Goal: Entertainment & Leisure: Consume media (video, audio)

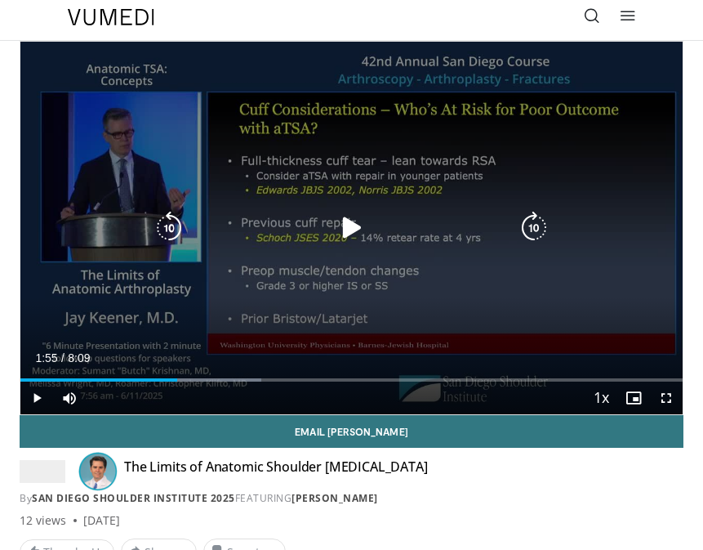
click at [348, 225] on icon "Video Player" at bounding box center [352, 228] width 33 height 33
click at [351, 232] on icon "Video Player" at bounding box center [352, 228] width 33 height 33
click at [349, 230] on icon "Video Player" at bounding box center [352, 228] width 33 height 33
click at [355, 233] on icon "Video Player" at bounding box center [352, 228] width 33 height 33
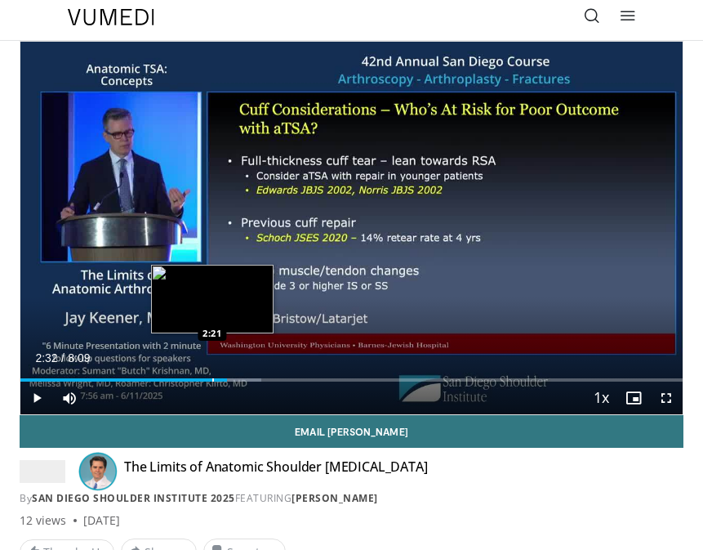
click at [211, 376] on div "Loaded : 36.43% 2:32 2:21" at bounding box center [351, 374] width 662 height 16
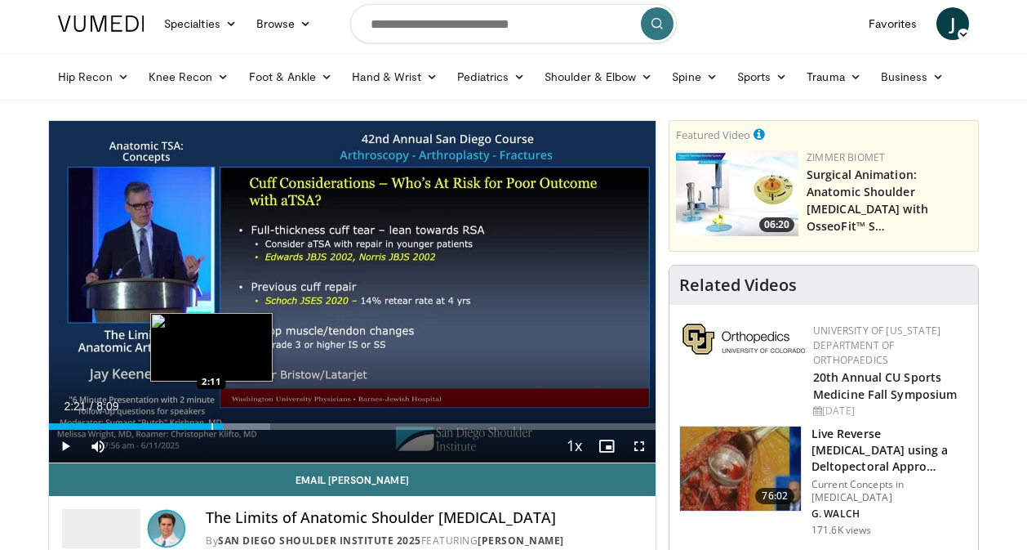
click at [212, 424] on div "Progress Bar" at bounding box center [213, 426] width 2 height 7
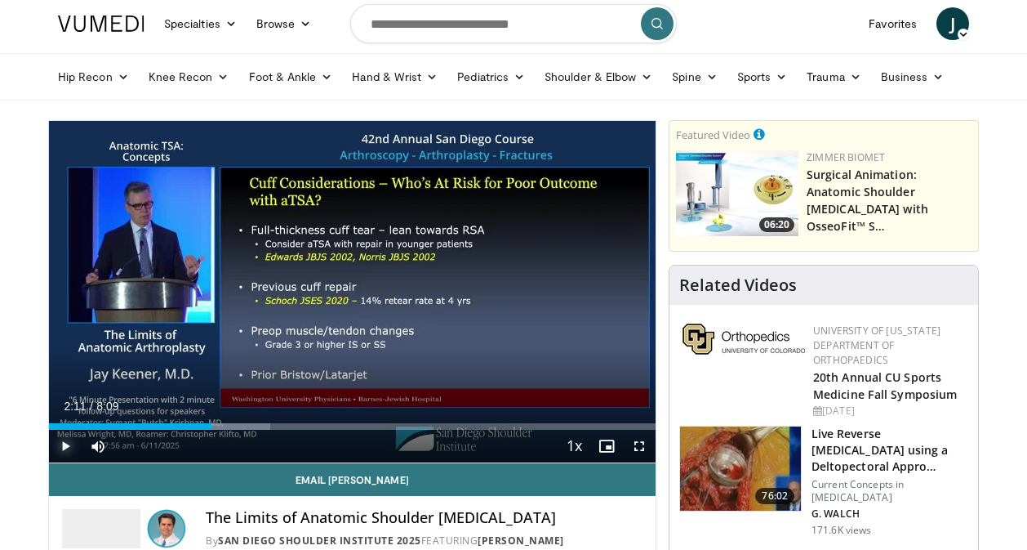
click at [70, 446] on span "Video Player" at bounding box center [65, 446] width 33 height 33
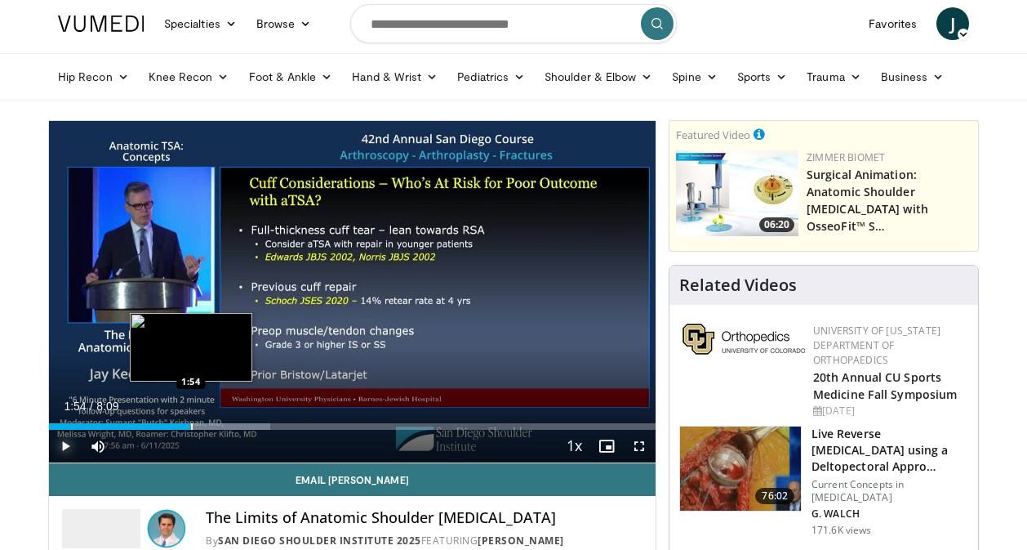
click at [190, 425] on div "Loaded : 36.43% 1:54 1:54" at bounding box center [352, 426] width 607 height 7
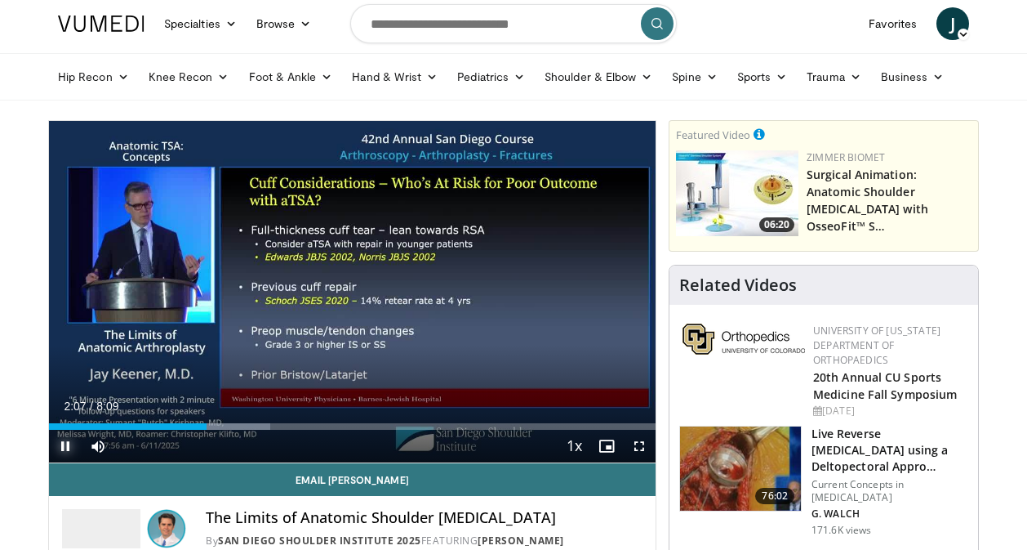
click at [65, 443] on span "Video Player" at bounding box center [65, 446] width 33 height 33
click at [60, 445] on span "Video Player" at bounding box center [65, 446] width 33 height 33
click at [69, 446] on span "Video Player" at bounding box center [65, 446] width 33 height 33
click at [65, 445] on span "Video Player" at bounding box center [65, 446] width 33 height 33
click at [71, 445] on span "Video Player" at bounding box center [65, 446] width 33 height 33
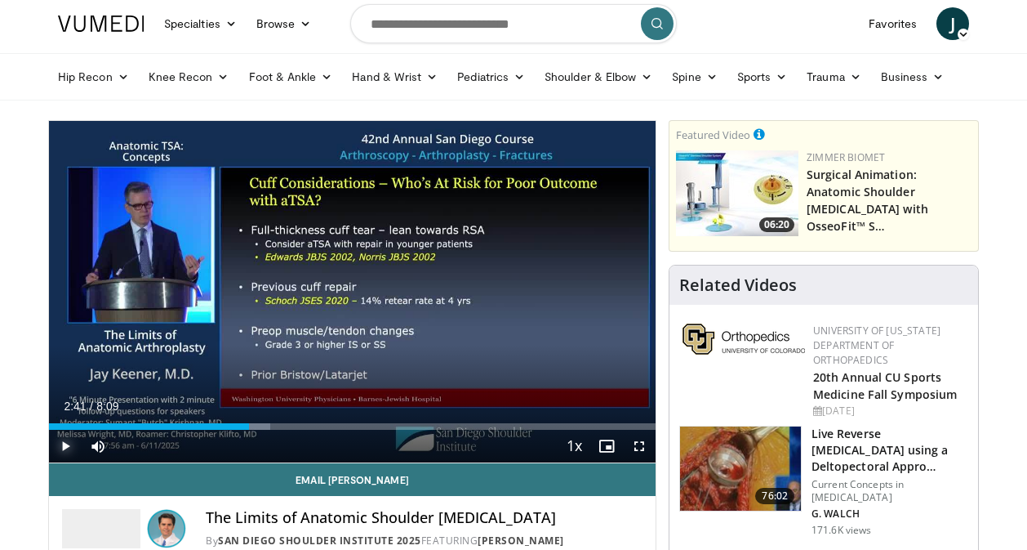
click at [65, 441] on span "Video Player" at bounding box center [65, 446] width 33 height 33
click at [69, 444] on span "Video Player" at bounding box center [65, 446] width 33 height 33
click at [65, 444] on span "Video Player" at bounding box center [65, 446] width 33 height 33
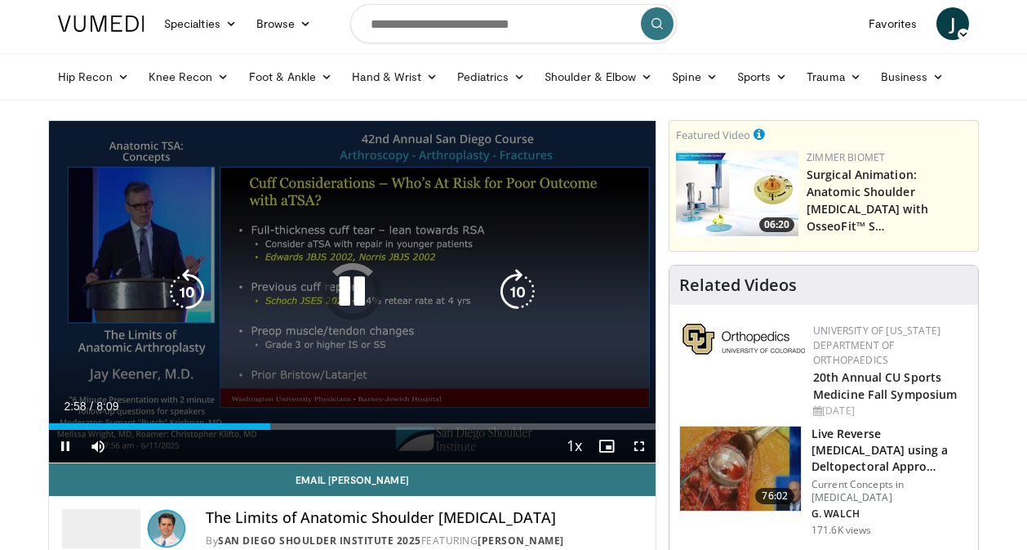
click at [339, 296] on icon "Video Player" at bounding box center [352, 292] width 46 height 46
click at [350, 296] on icon "Video Player" at bounding box center [352, 292] width 46 height 46
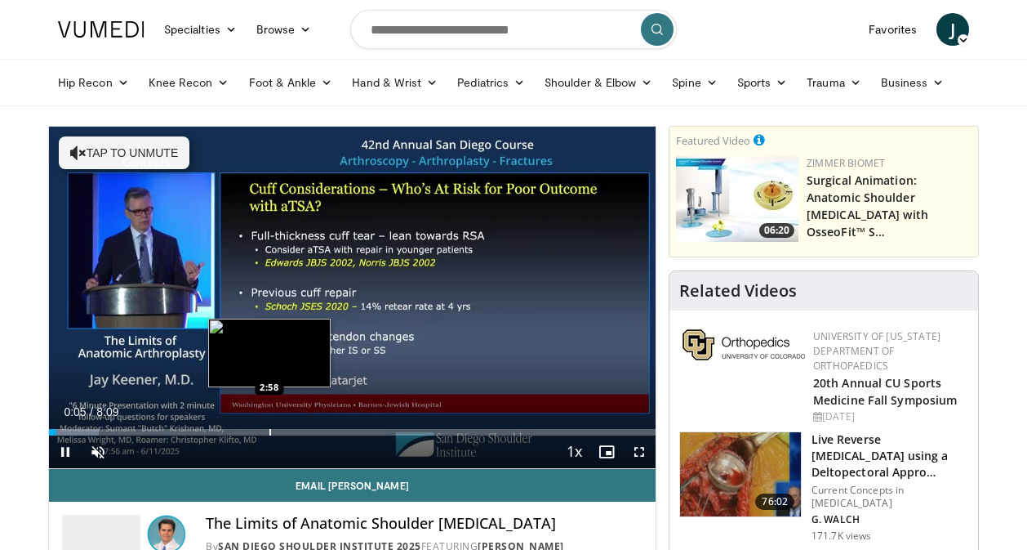
click at [269, 423] on div "Loaded : 8.17% 0:05 2:58" at bounding box center [352, 428] width 607 height 16
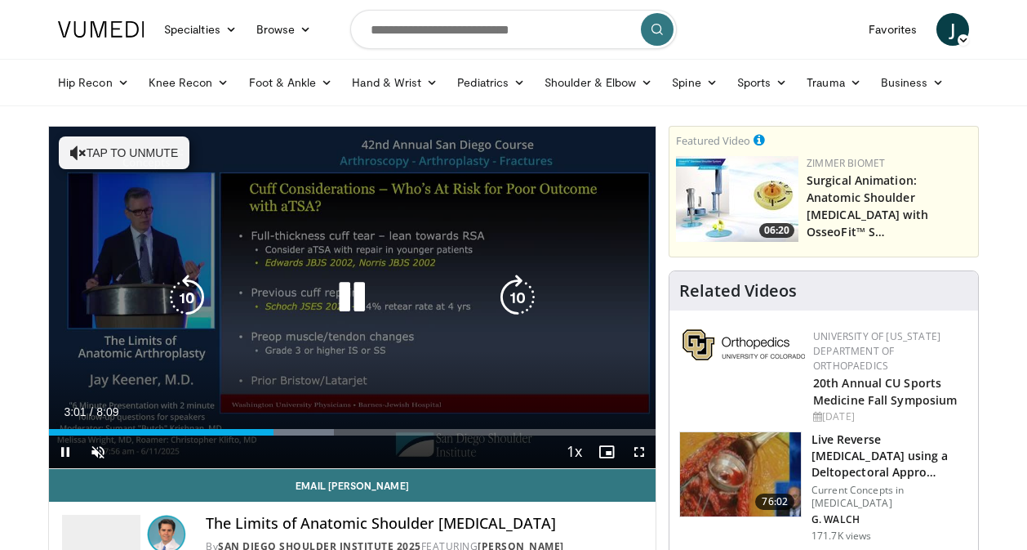
click at [145, 159] on button "Tap to unmute" at bounding box center [124, 152] width 131 height 33
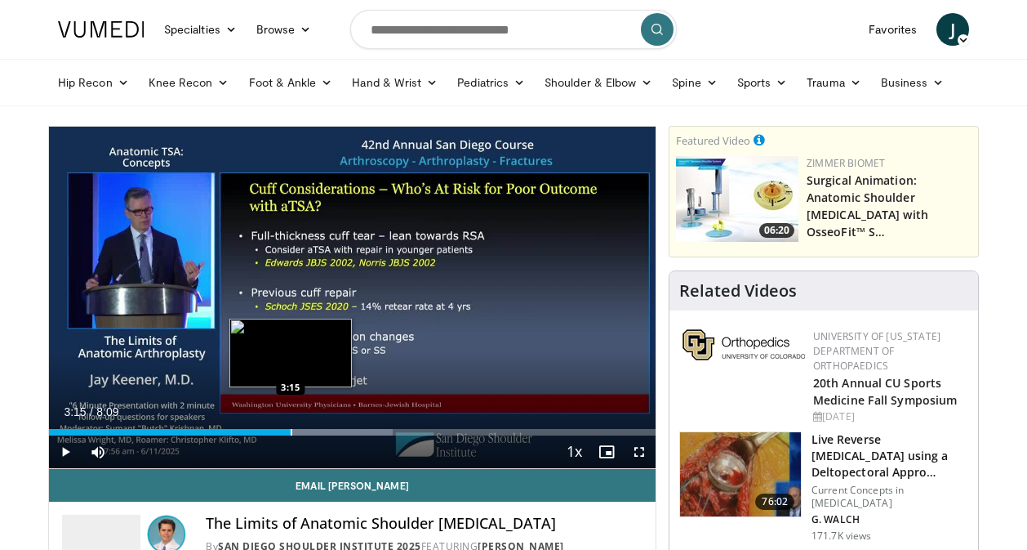
click at [291, 429] on div "Progress Bar" at bounding box center [292, 432] width 2 height 7
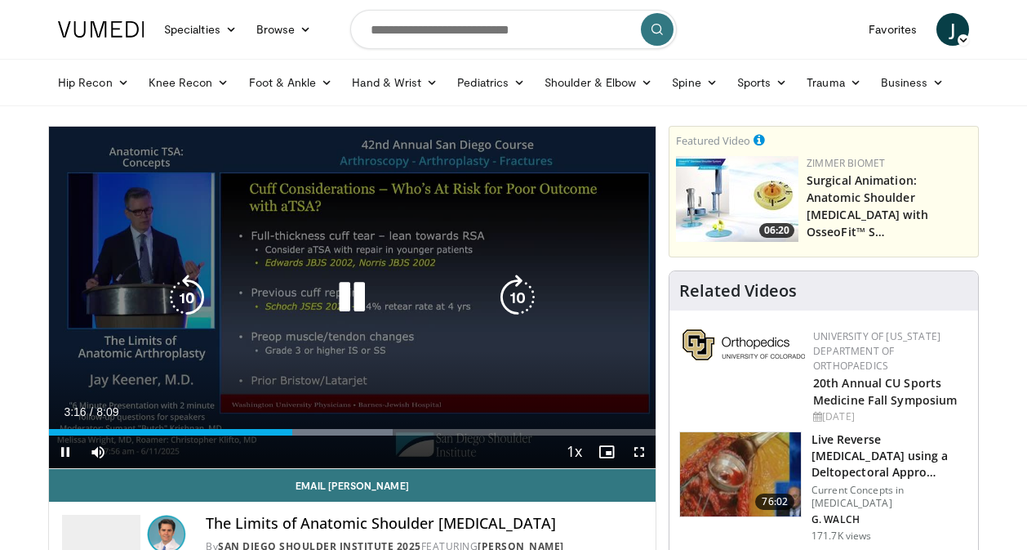
click at [272, 433] on div "3:16" at bounding box center [170, 432] width 243 height 7
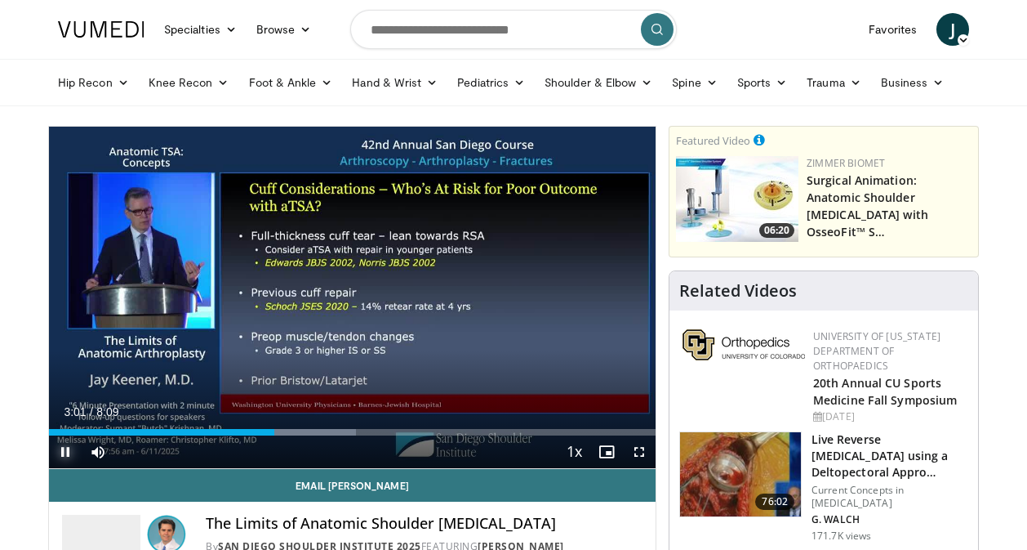
click at [62, 452] on span "Video Player" at bounding box center [65, 451] width 33 height 33
click at [62, 448] on span "Video Player" at bounding box center [65, 451] width 33 height 33
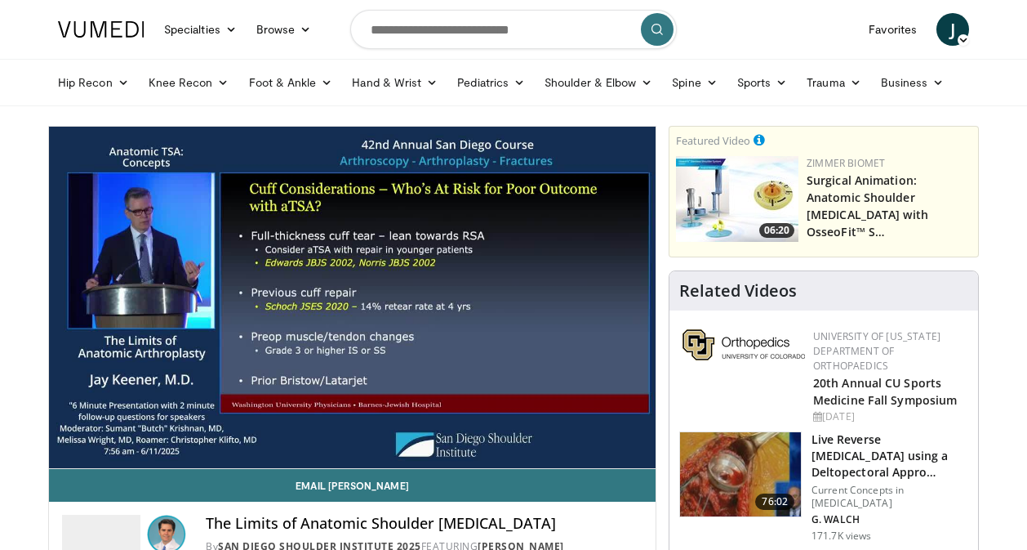
click at [62, 448] on div "10 seconds Tap to unmute" at bounding box center [352, 297] width 607 height 341
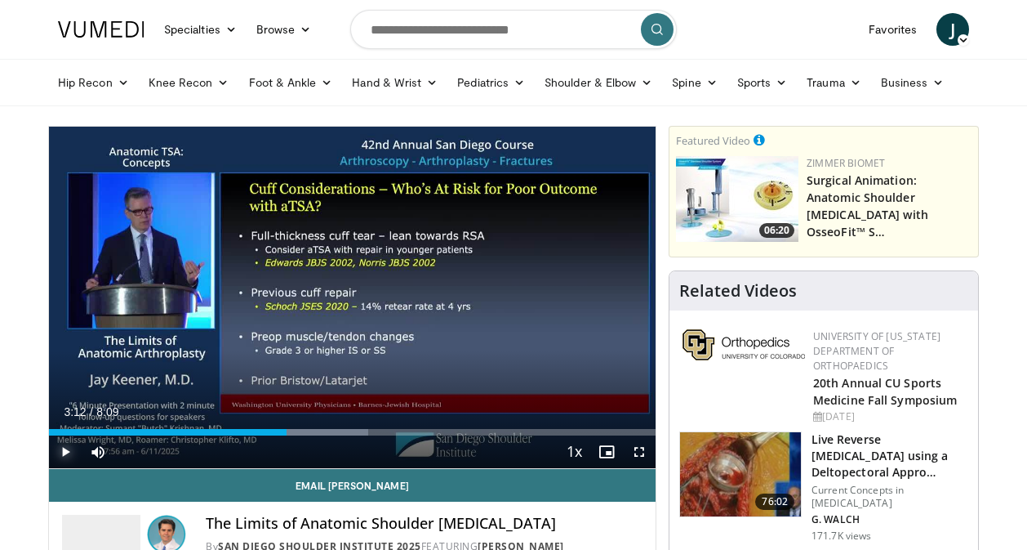
click at [69, 452] on span "Video Player" at bounding box center [65, 451] width 33 height 33
click at [68, 448] on span "Video Player" at bounding box center [65, 451] width 33 height 33
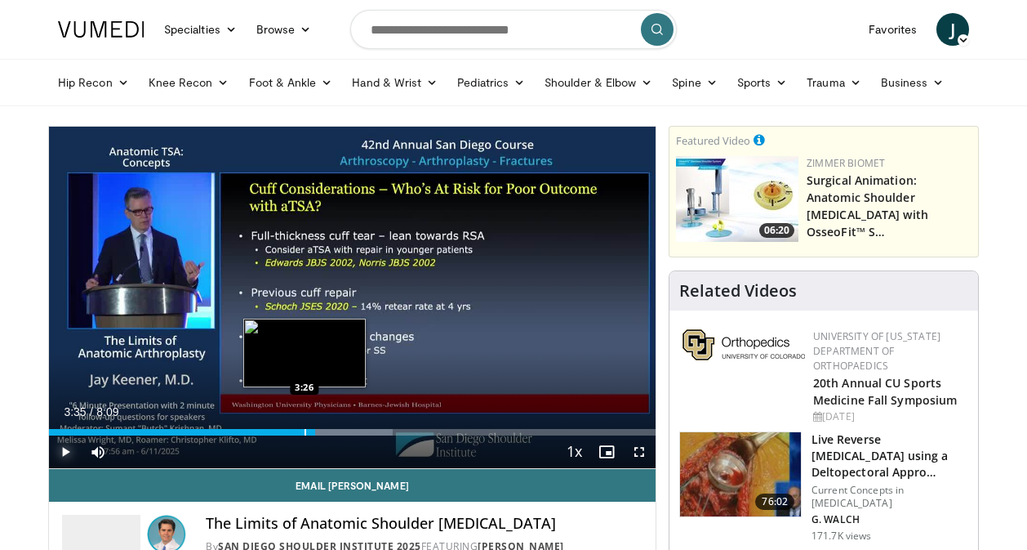
click at [305, 430] on div "Progress Bar" at bounding box center [306, 432] width 2 height 7
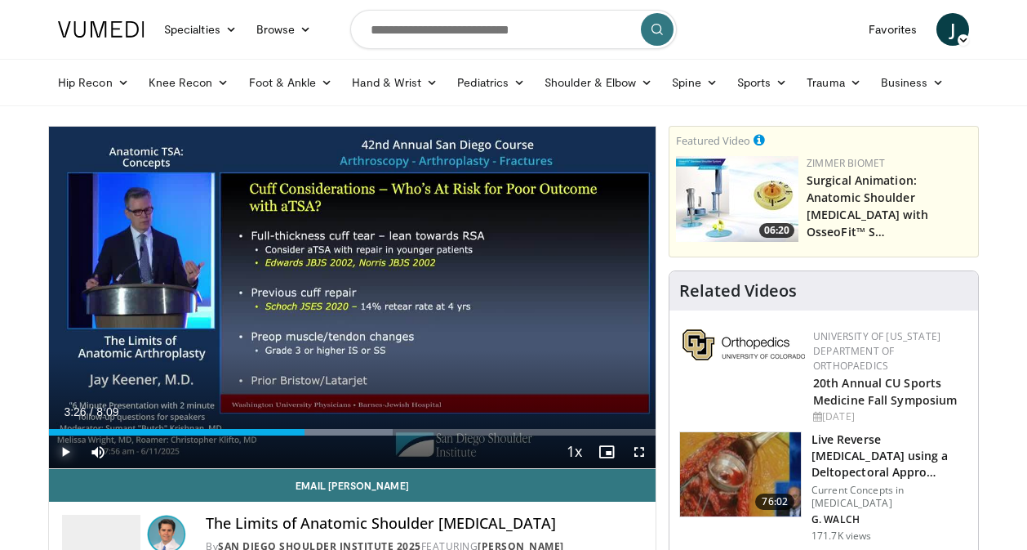
click at [67, 457] on span "Video Player" at bounding box center [65, 451] width 33 height 33
click at [68, 452] on span "Video Player" at bounding box center [65, 451] width 33 height 33
click at [72, 448] on span "Video Player" at bounding box center [65, 451] width 33 height 33
click at [65, 449] on span "Video Player" at bounding box center [65, 451] width 33 height 33
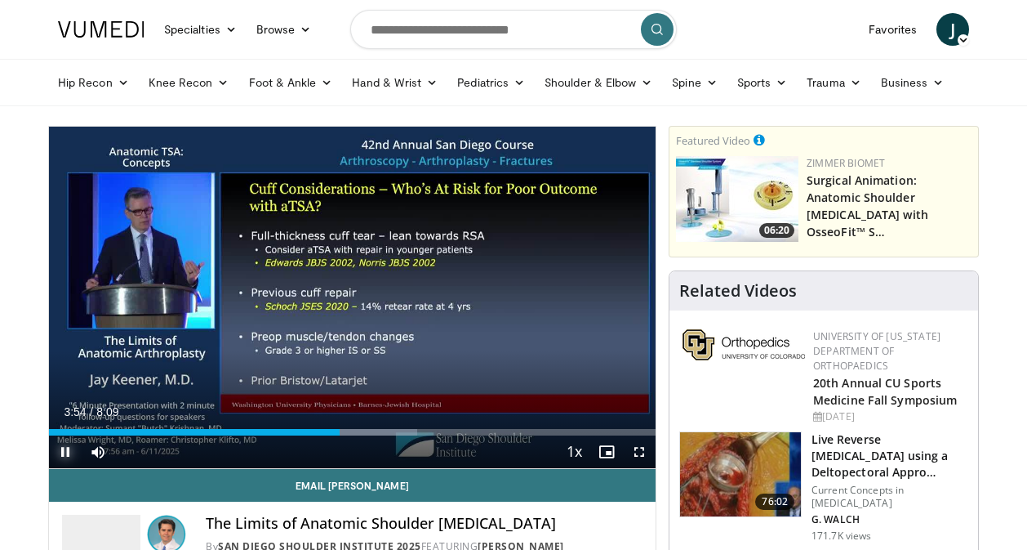
click at [69, 452] on span "Video Player" at bounding box center [65, 451] width 33 height 33
click at [72, 448] on span "Video Player" at bounding box center [65, 451] width 33 height 33
click at [63, 444] on span "Video Player" at bounding box center [65, 451] width 33 height 33
click at [64, 448] on video-js "**********" at bounding box center [352, 298] width 607 height 342
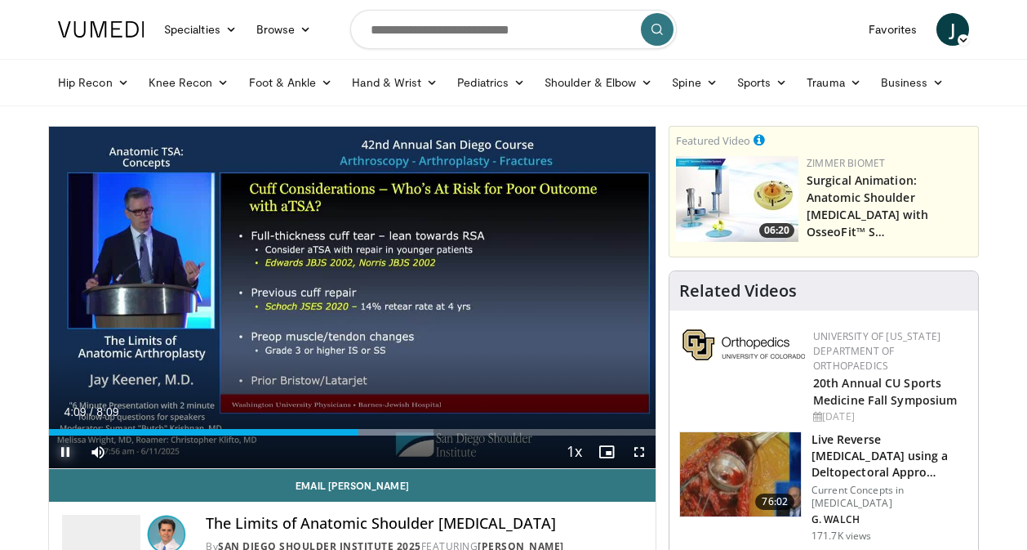
click at [66, 452] on span "Video Player" at bounding box center [65, 451] width 33 height 33
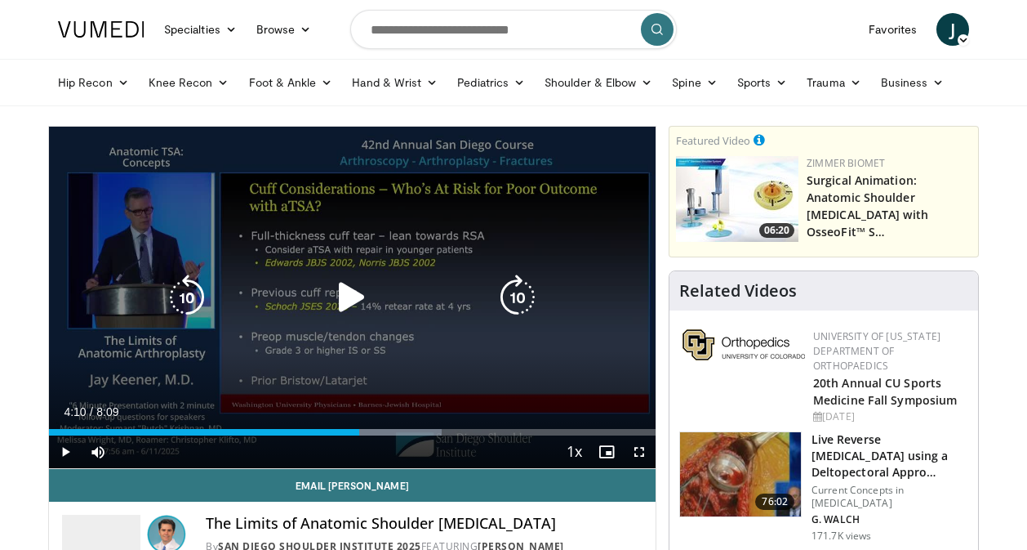
click at [363, 293] on icon "Video Player" at bounding box center [352, 297] width 46 height 46
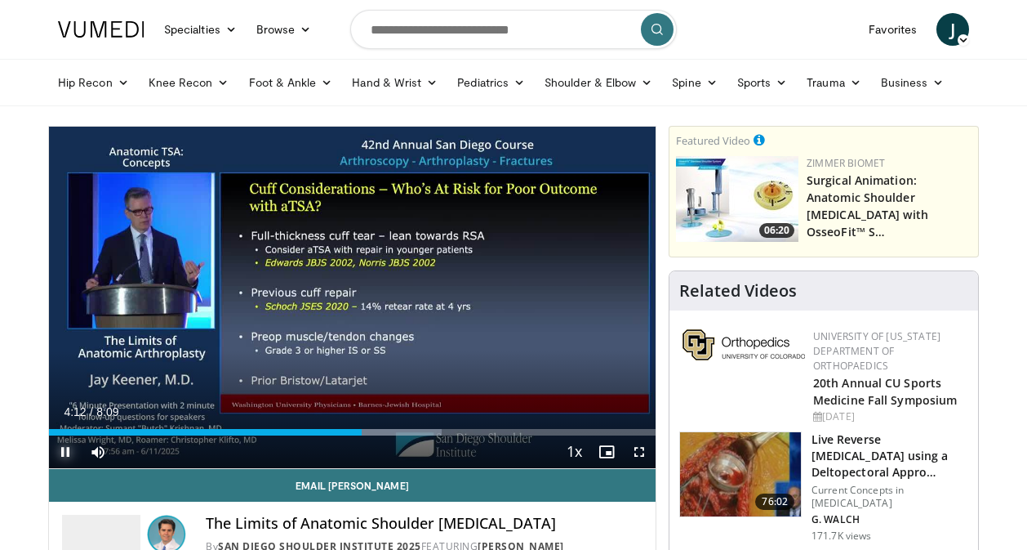
click at [69, 448] on span "Video Player" at bounding box center [65, 451] width 33 height 33
click at [63, 449] on span "Video Player" at bounding box center [65, 451] width 33 height 33
click at [65, 447] on span "Video Player" at bounding box center [65, 451] width 33 height 33
click at [62, 448] on span "Video Player" at bounding box center [65, 451] width 33 height 33
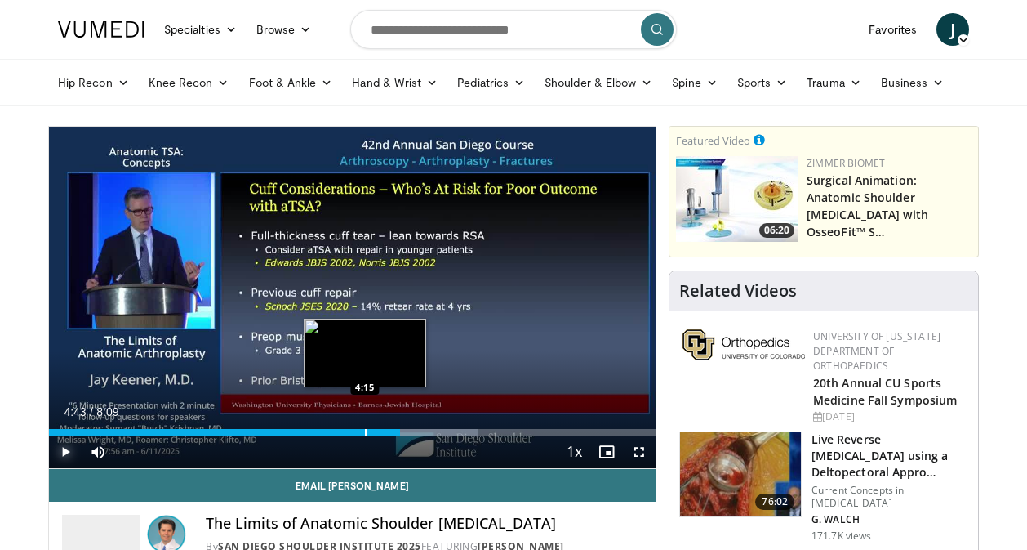
click at [365, 433] on div "Progress Bar" at bounding box center [366, 432] width 2 height 7
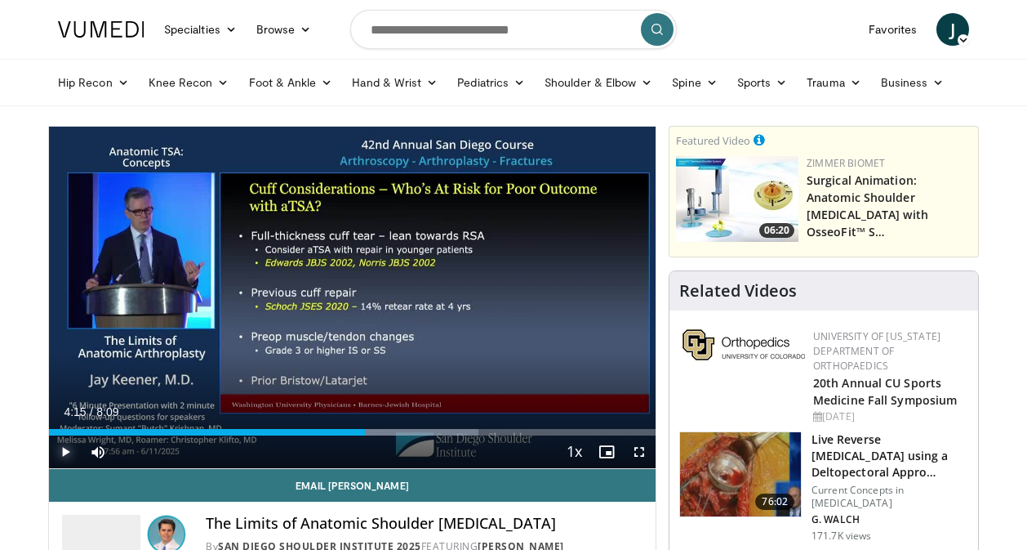
click at [65, 453] on span "Video Player" at bounding box center [65, 451] width 33 height 33
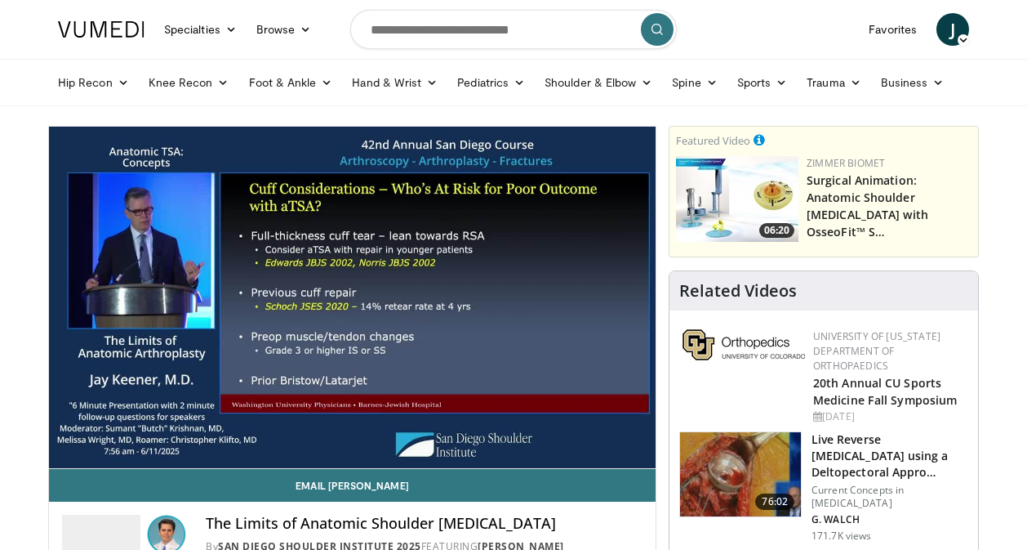
click at [71, 445] on video-js "**********" at bounding box center [352, 298] width 607 height 342
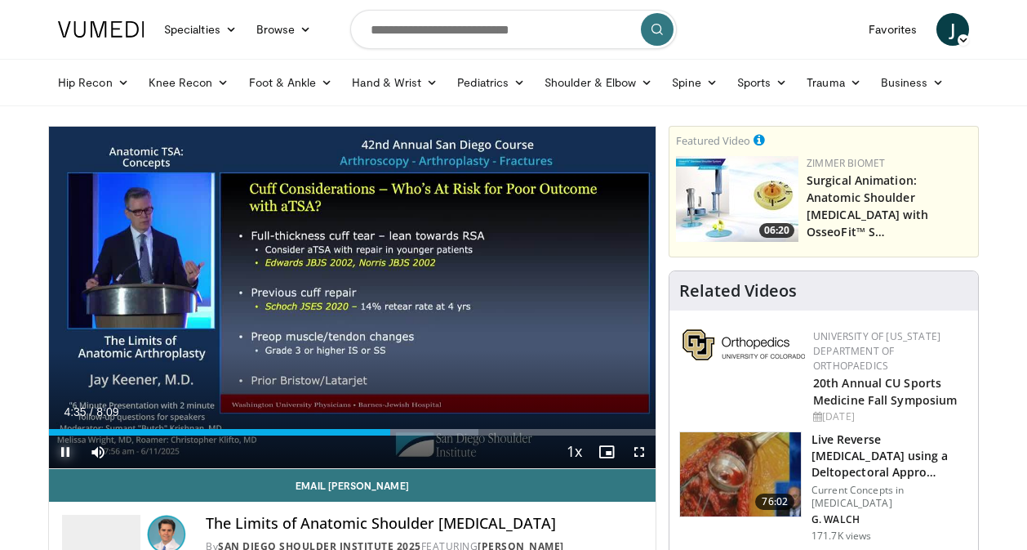
click at [67, 452] on span "Video Player" at bounding box center [65, 451] width 33 height 33
click at [63, 449] on span "Video Player" at bounding box center [65, 451] width 33 height 33
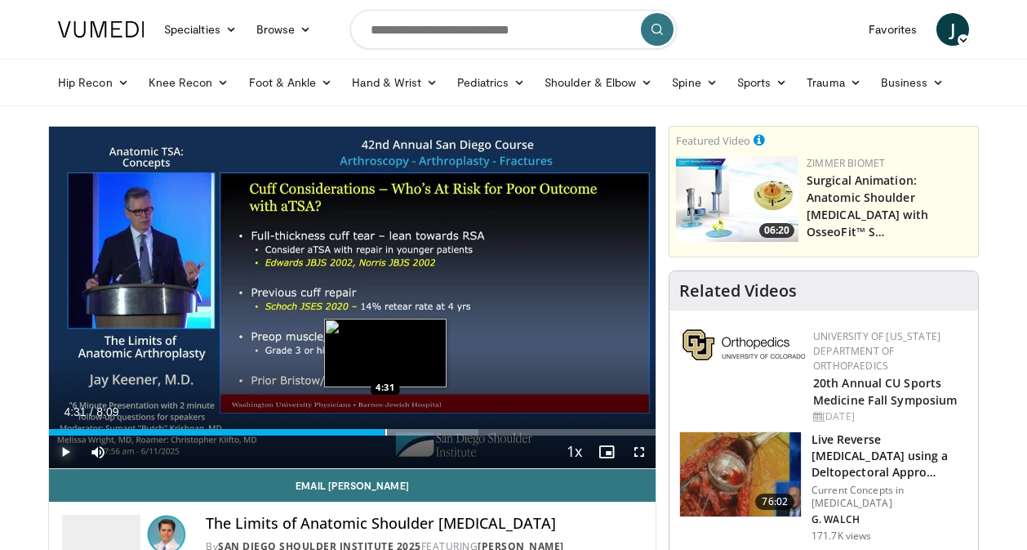
click at [385, 434] on div "Loaded : 70.85% 4:42 4:31" at bounding box center [352, 432] width 607 height 7
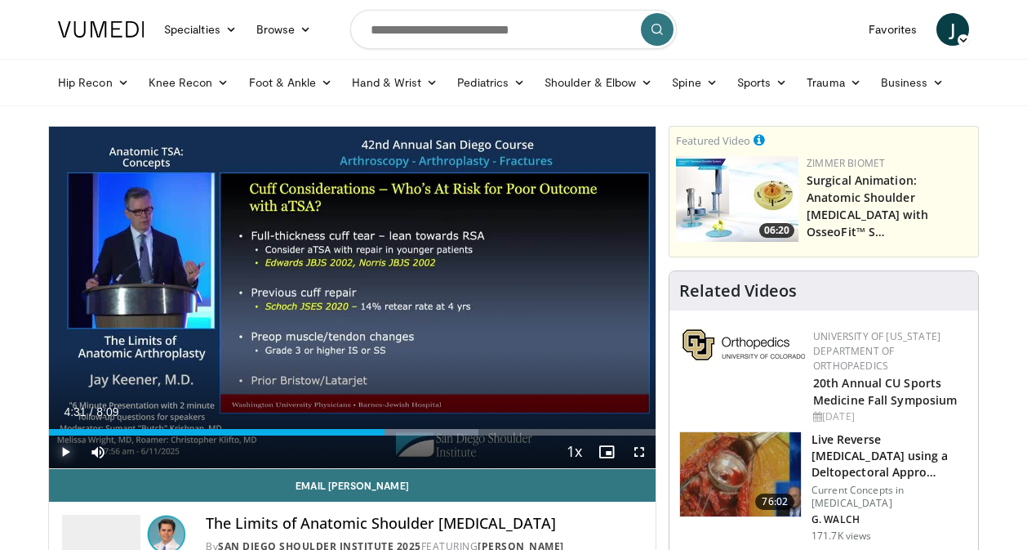
click at [65, 453] on span "Video Player" at bounding box center [65, 451] width 33 height 33
click at [67, 453] on span "Video Player" at bounding box center [65, 451] width 33 height 33
click at [69, 454] on span "Video Player" at bounding box center [65, 451] width 33 height 33
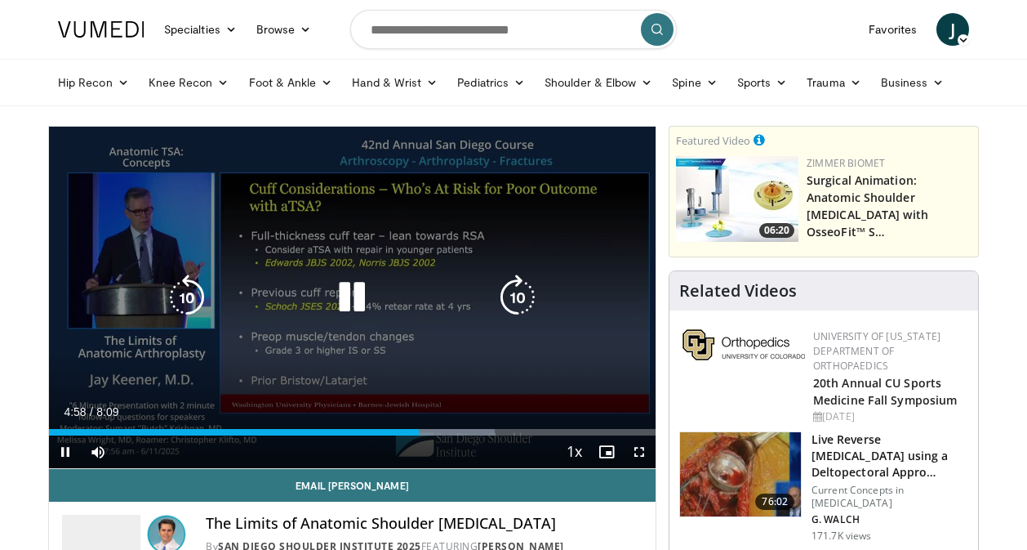
click at [360, 296] on icon "Video Player" at bounding box center [352, 297] width 46 height 46
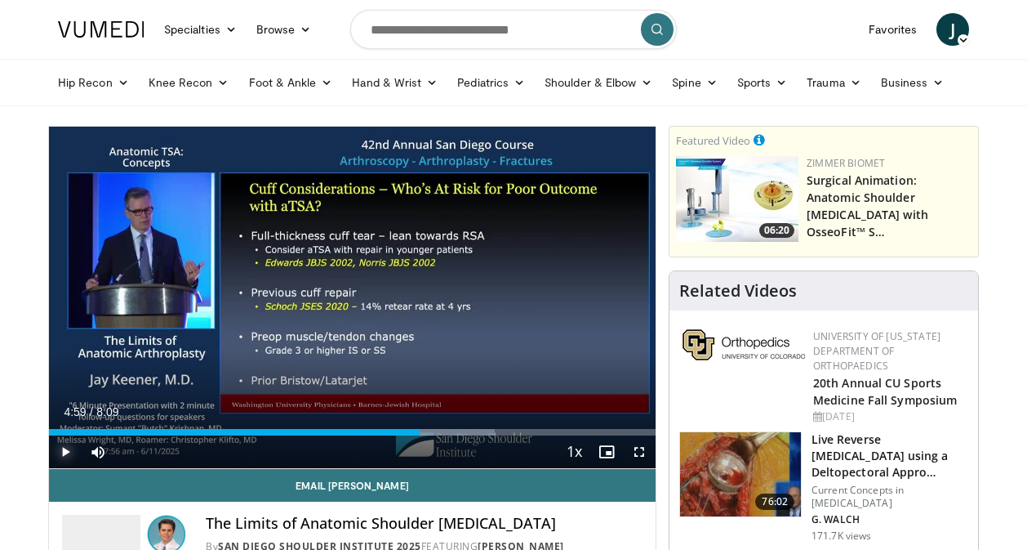
click at [67, 452] on span "Video Player" at bounding box center [65, 451] width 33 height 33
click at [64, 452] on span "Video Player" at bounding box center [65, 451] width 33 height 33
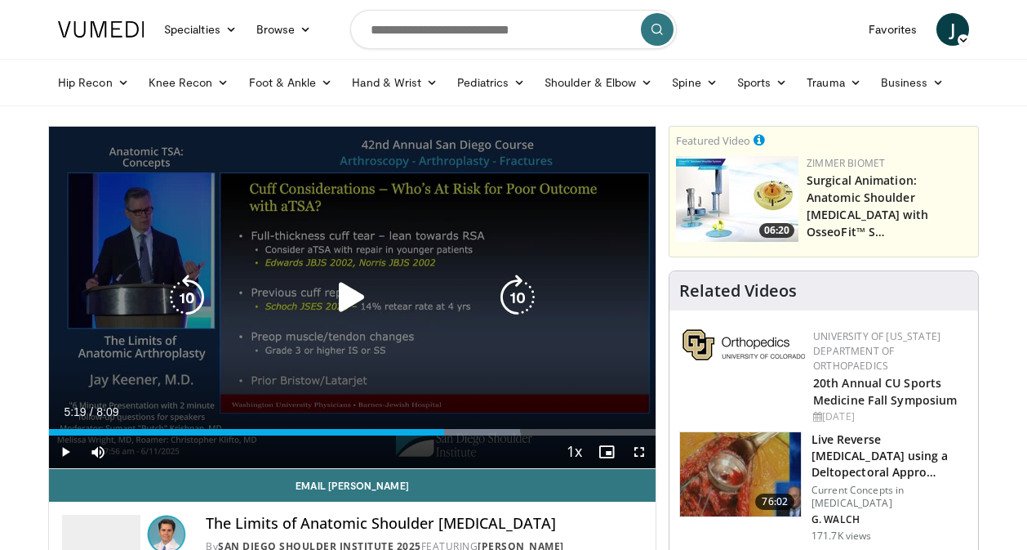
click at [348, 305] on icon "Video Player" at bounding box center [352, 297] width 46 height 46
click at [358, 295] on icon "Video Player" at bounding box center [352, 297] width 46 height 46
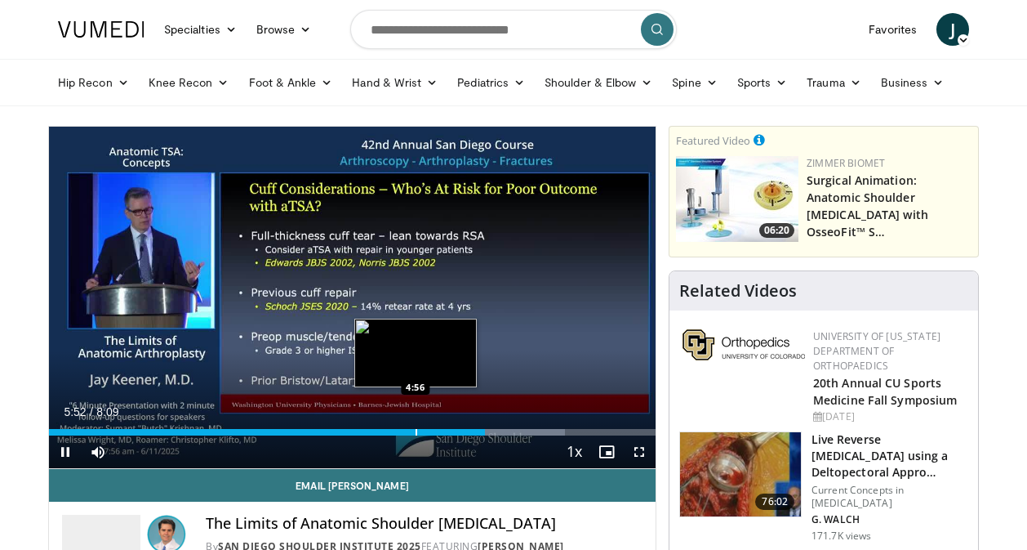
click at [416, 431] on div "Progress Bar" at bounding box center [417, 432] width 2 height 7
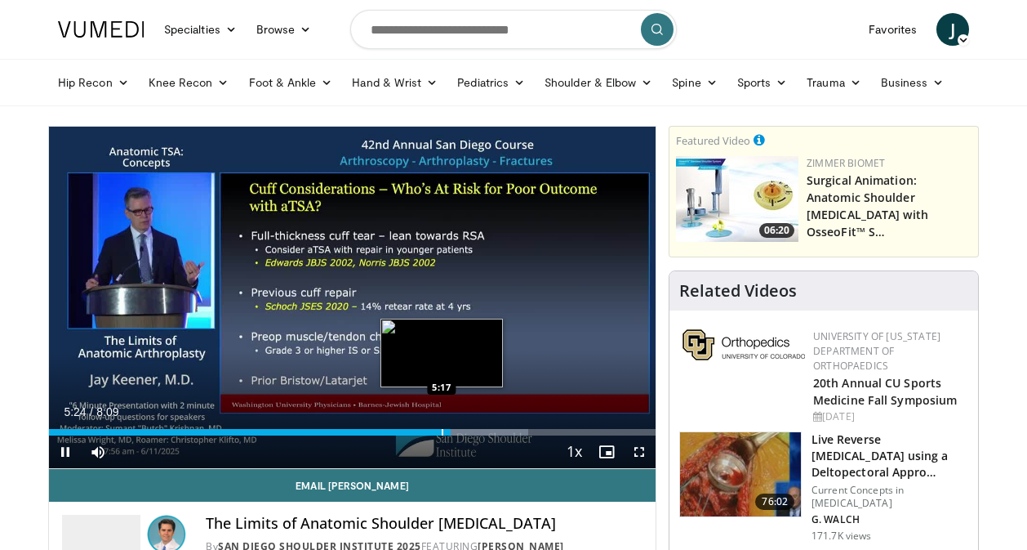
click at [442, 429] on div "Progress Bar" at bounding box center [443, 432] width 2 height 7
click at [436, 429] on div "Loaded : 78.94% 5:17 5:13" at bounding box center [352, 432] width 607 height 7
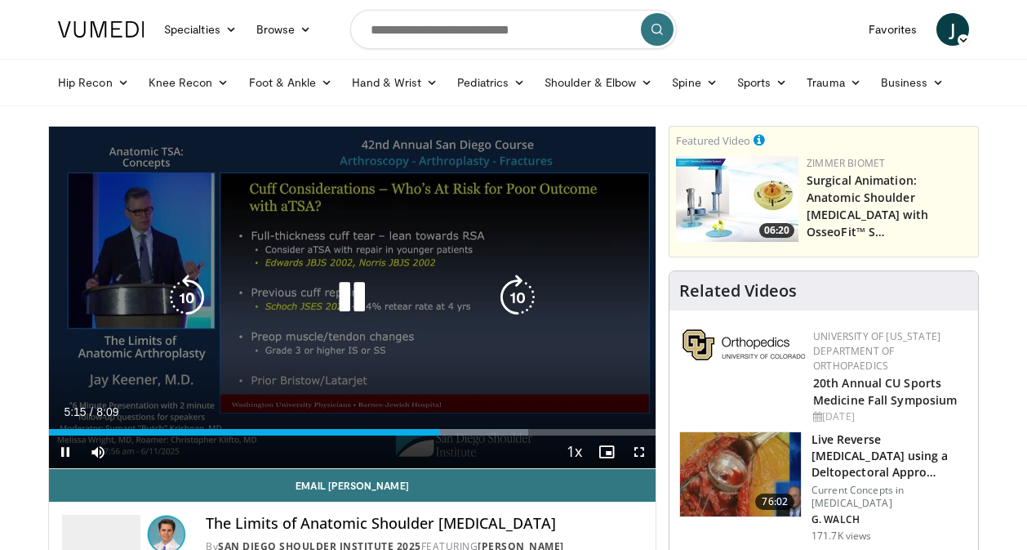
click at [355, 293] on icon "Video Player" at bounding box center [352, 297] width 46 height 46
click at [351, 294] on icon "Video Player" at bounding box center [352, 297] width 46 height 46
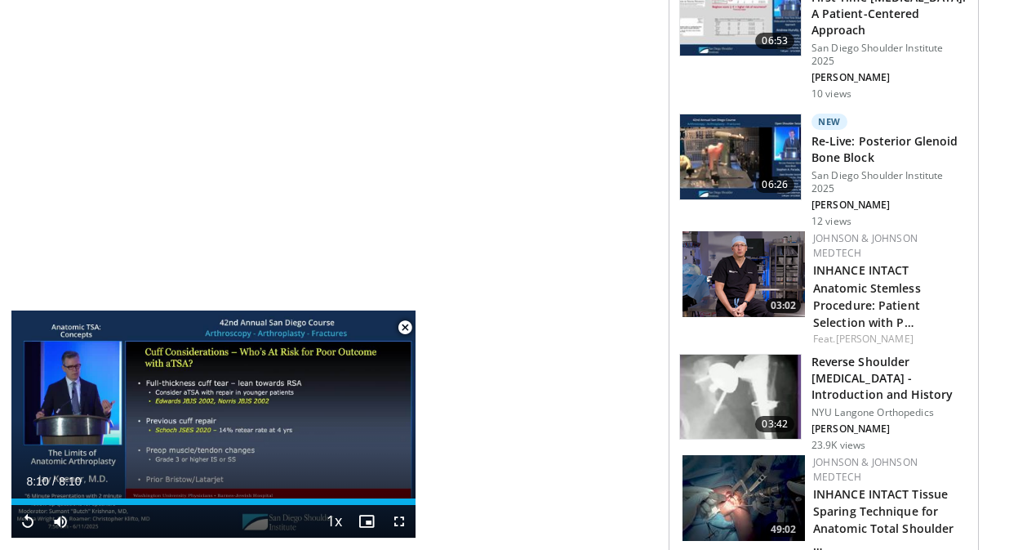
scroll to position [1288, 0]
